Goal: Transaction & Acquisition: Download file/media

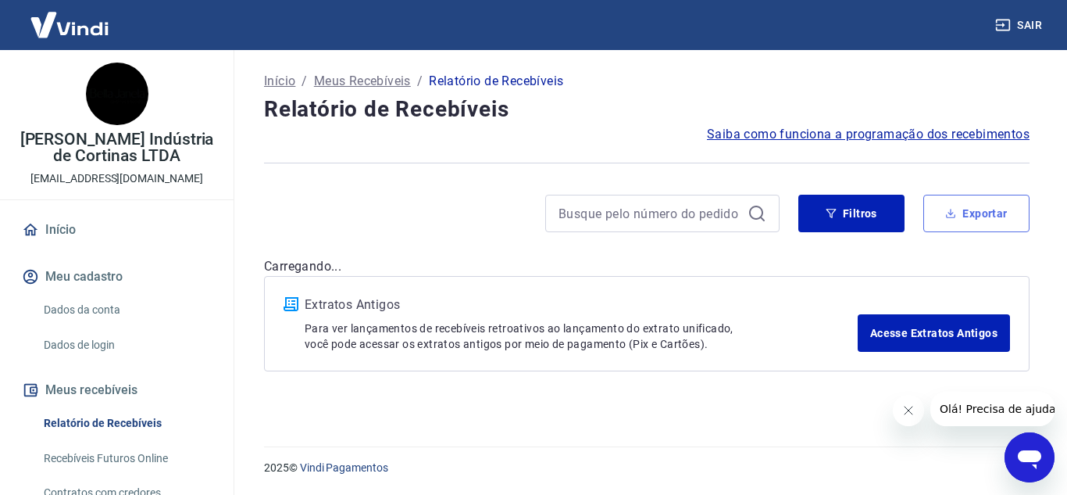
click at [1002, 210] on button "Exportar" at bounding box center [976, 213] width 106 height 37
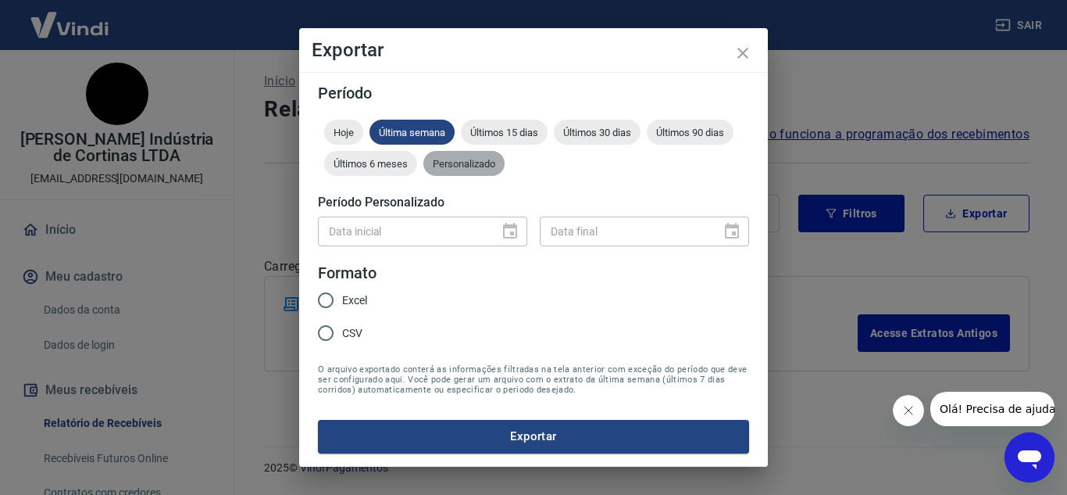
click at [449, 165] on span "Personalizado" at bounding box center [463, 164] width 81 height 12
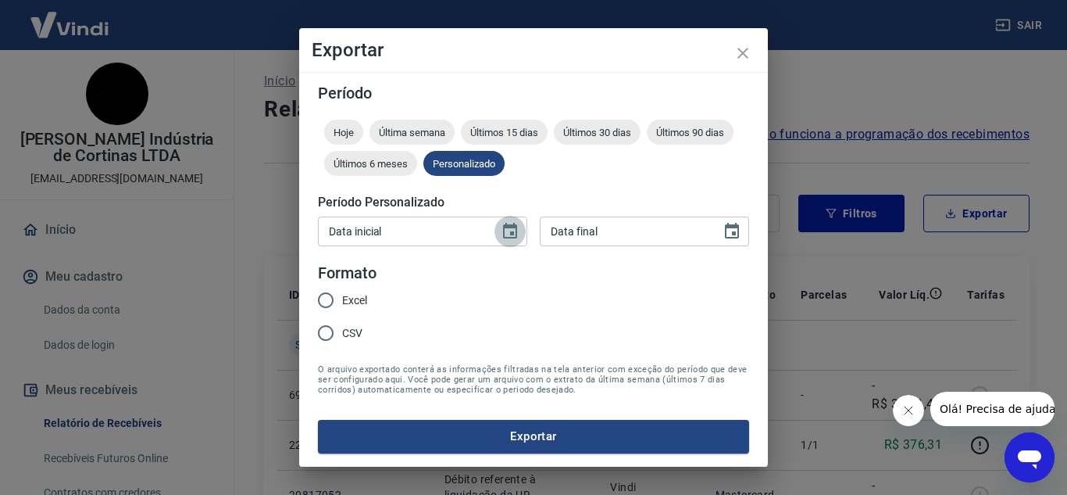
click at [508, 234] on icon "Choose date" at bounding box center [510, 231] width 19 height 19
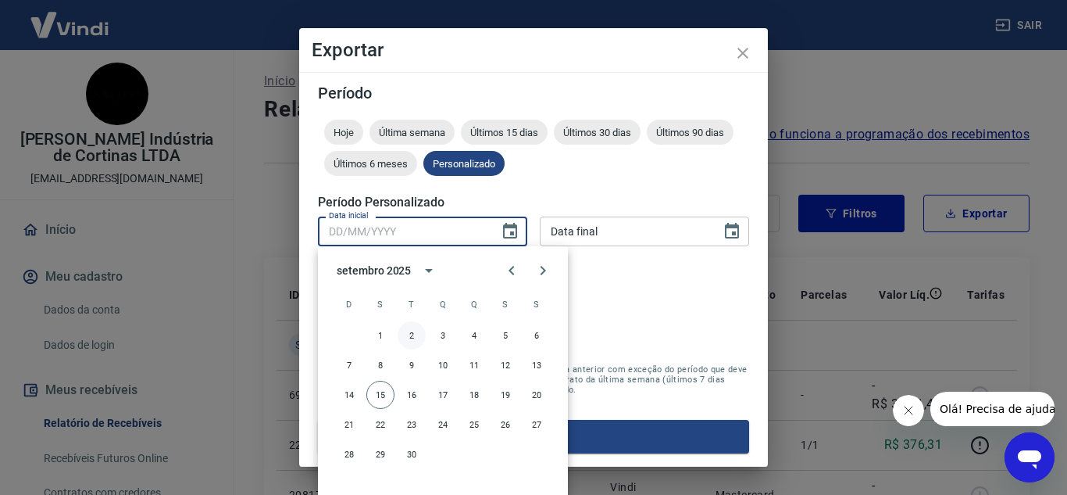
click at [418, 333] on button "2" at bounding box center [412, 335] width 28 height 28
type input "[DATE]"
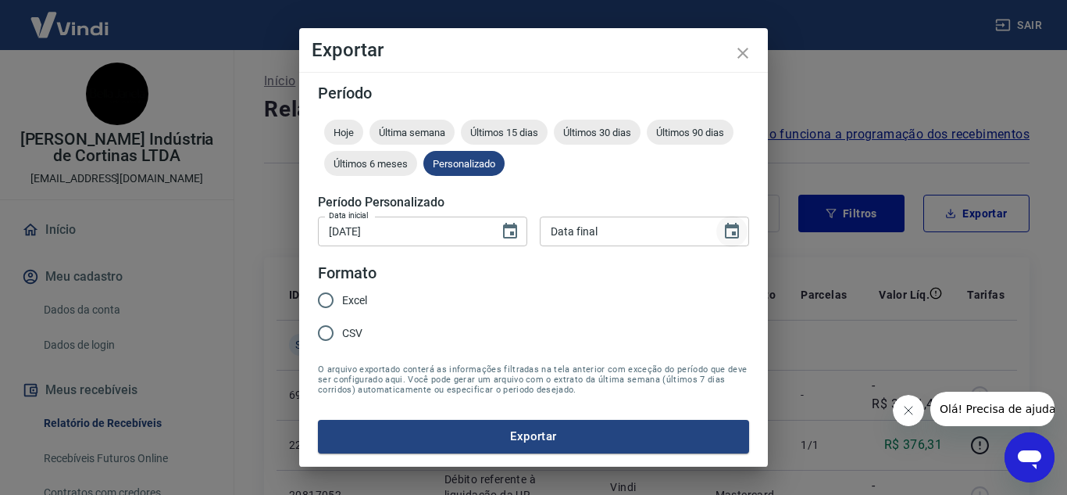
click at [734, 232] on icon "Choose date" at bounding box center [732, 231] width 14 height 16
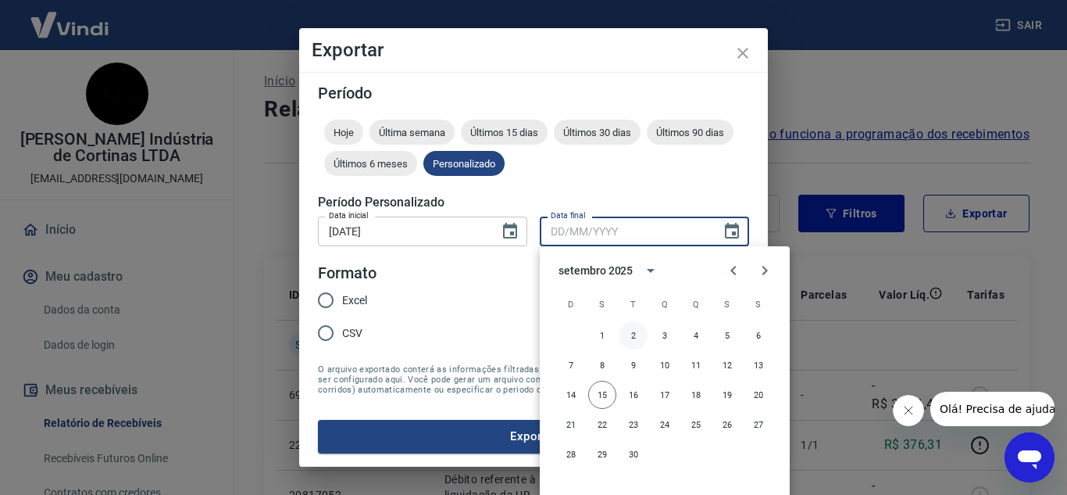
click at [638, 337] on button "2" at bounding box center [634, 335] width 28 height 28
type input "[DATE]"
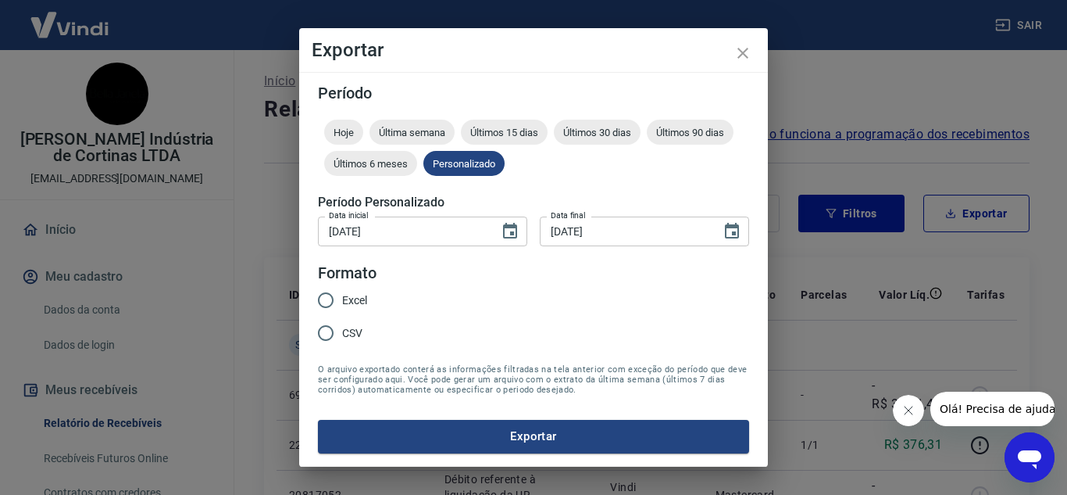
drag, startPoint x: 357, startPoint y: 294, endPoint x: 411, endPoint y: 322, distance: 60.8
click at [356, 294] on span "Excel" at bounding box center [354, 300] width 25 height 16
drag, startPoint x: 326, startPoint y: 304, endPoint x: 338, endPoint y: 316, distance: 17.1
click at [326, 303] on input "Excel" at bounding box center [325, 300] width 33 height 33
radio input "true"
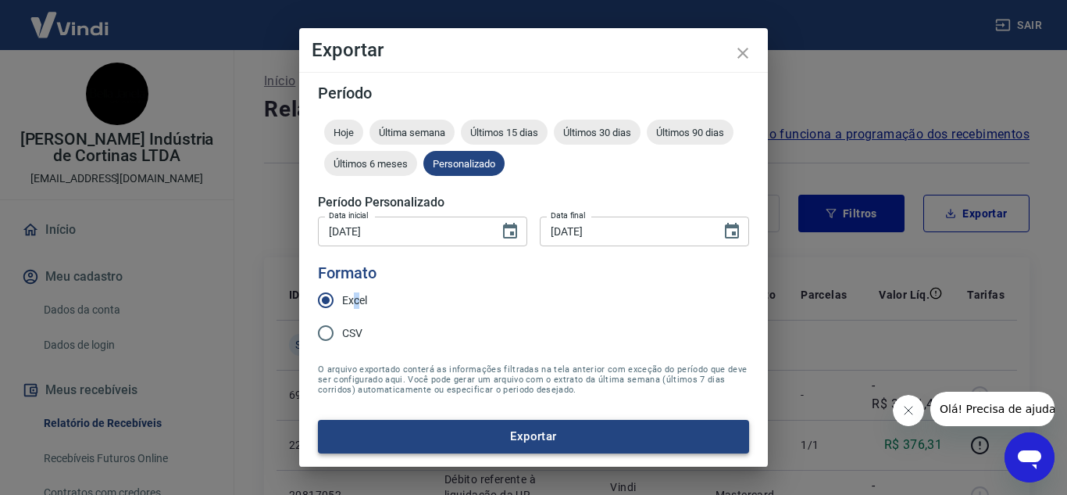
click at [469, 427] on button "Exportar" at bounding box center [533, 436] width 431 height 33
